Goal: Book appointment/travel/reservation

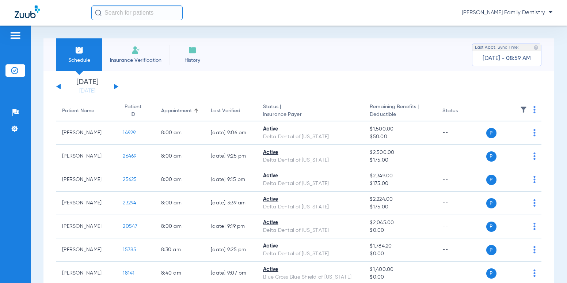
click at [116, 85] on button at bounding box center [116, 86] width 4 height 5
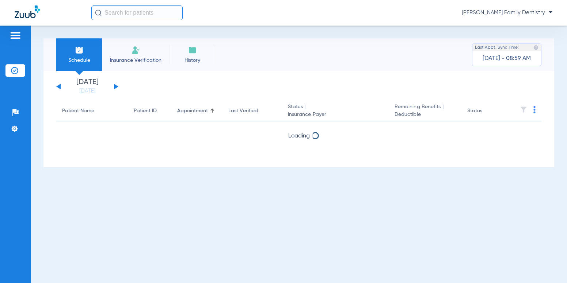
click at [116, 85] on button at bounding box center [116, 86] width 4 height 5
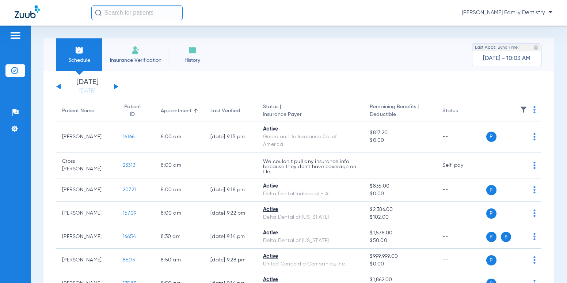
click at [116, 87] on button at bounding box center [116, 86] width 4 height 5
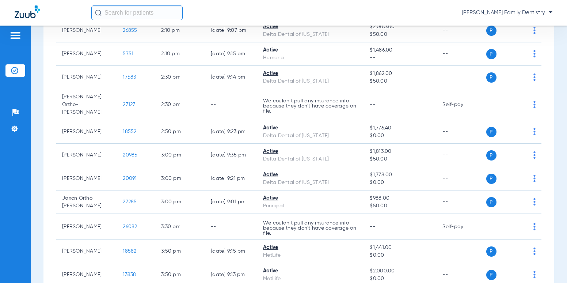
scroll to position [746, 0]
